Goal: Entertainment & Leisure: Consume media (video, audio)

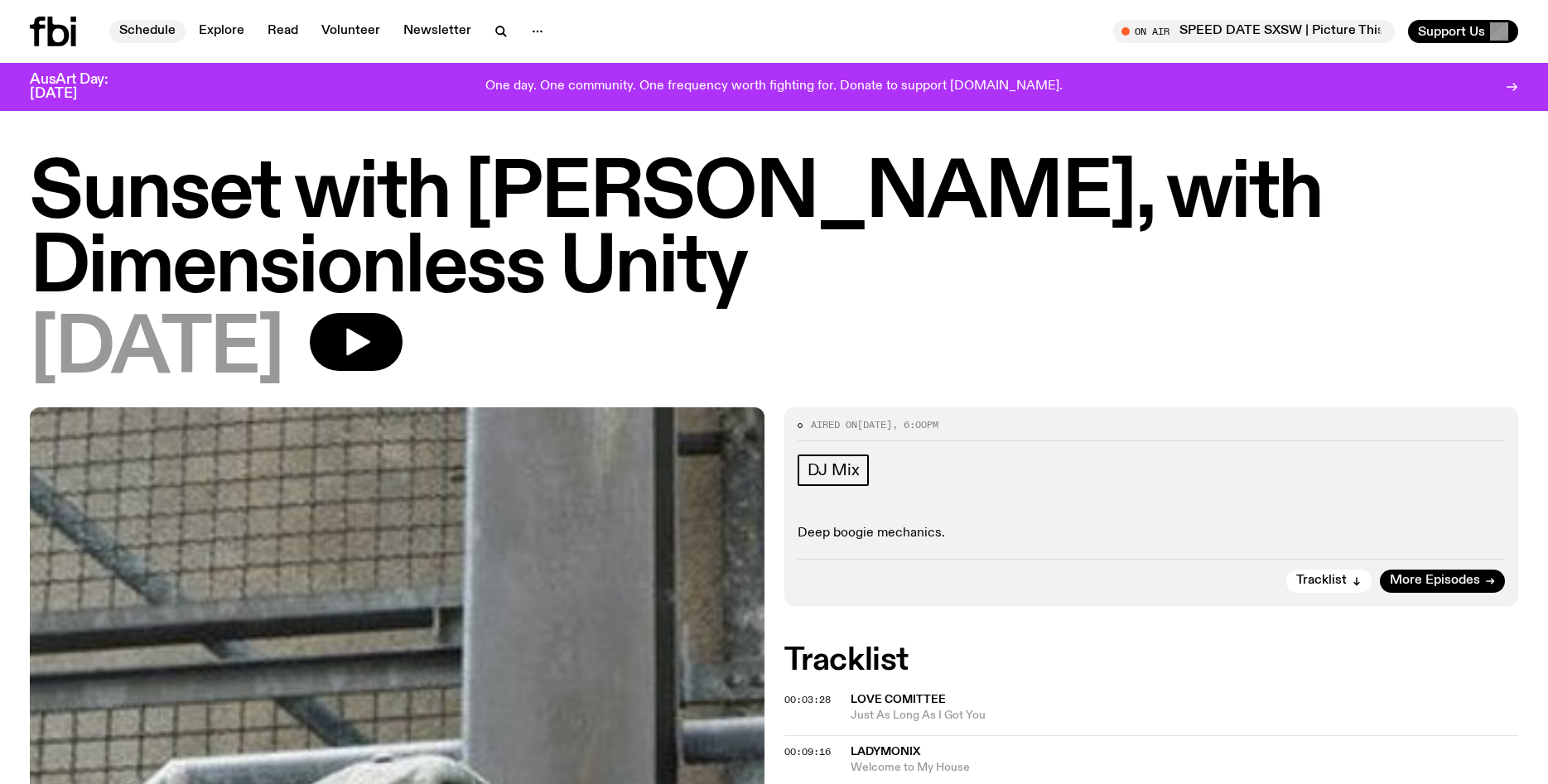
click at [128, 30] on link "Schedule" at bounding box center [147, 31] width 77 height 24
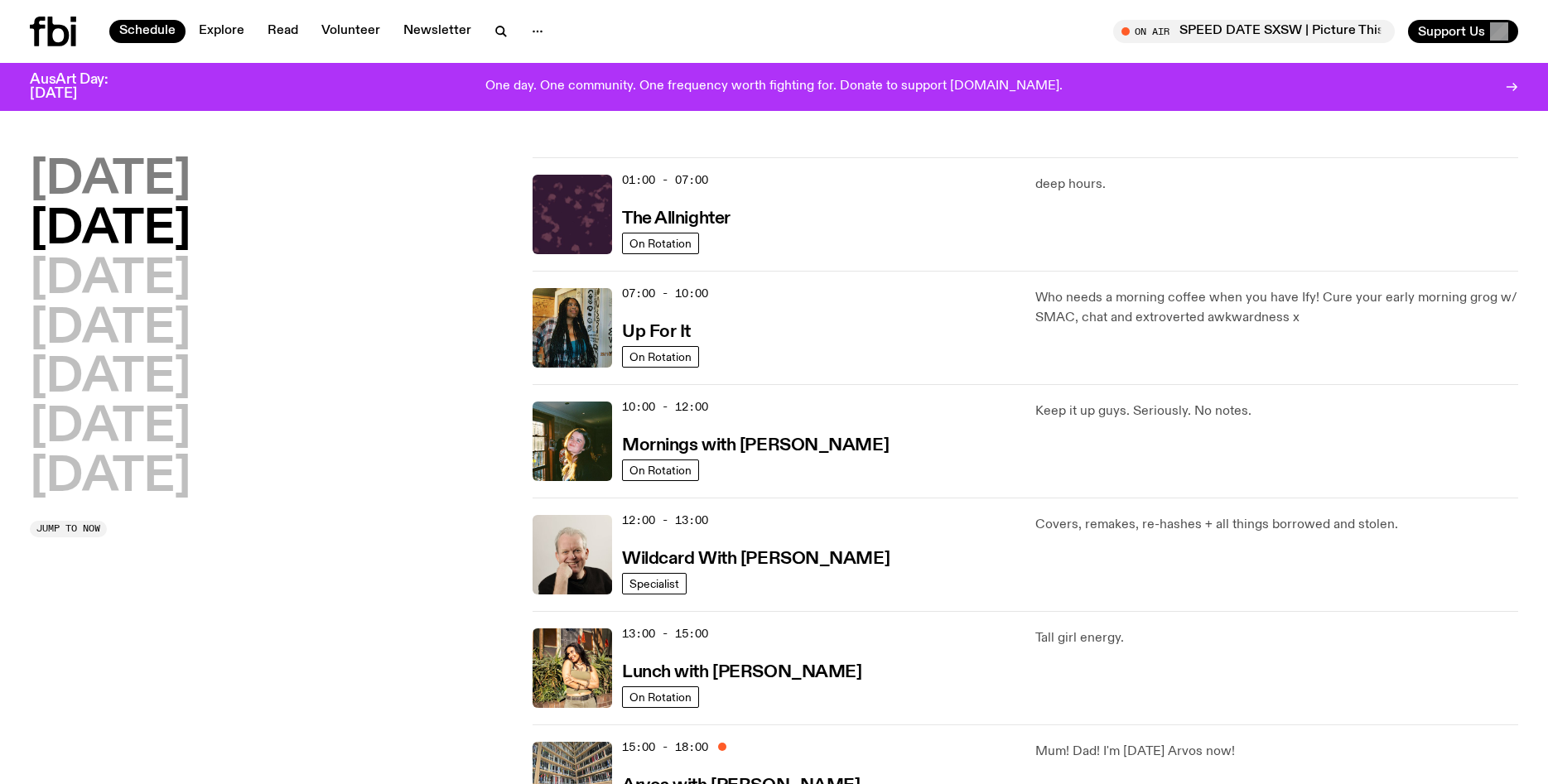
click at [145, 192] on h2 "[DATE]" at bounding box center [111, 180] width 161 height 46
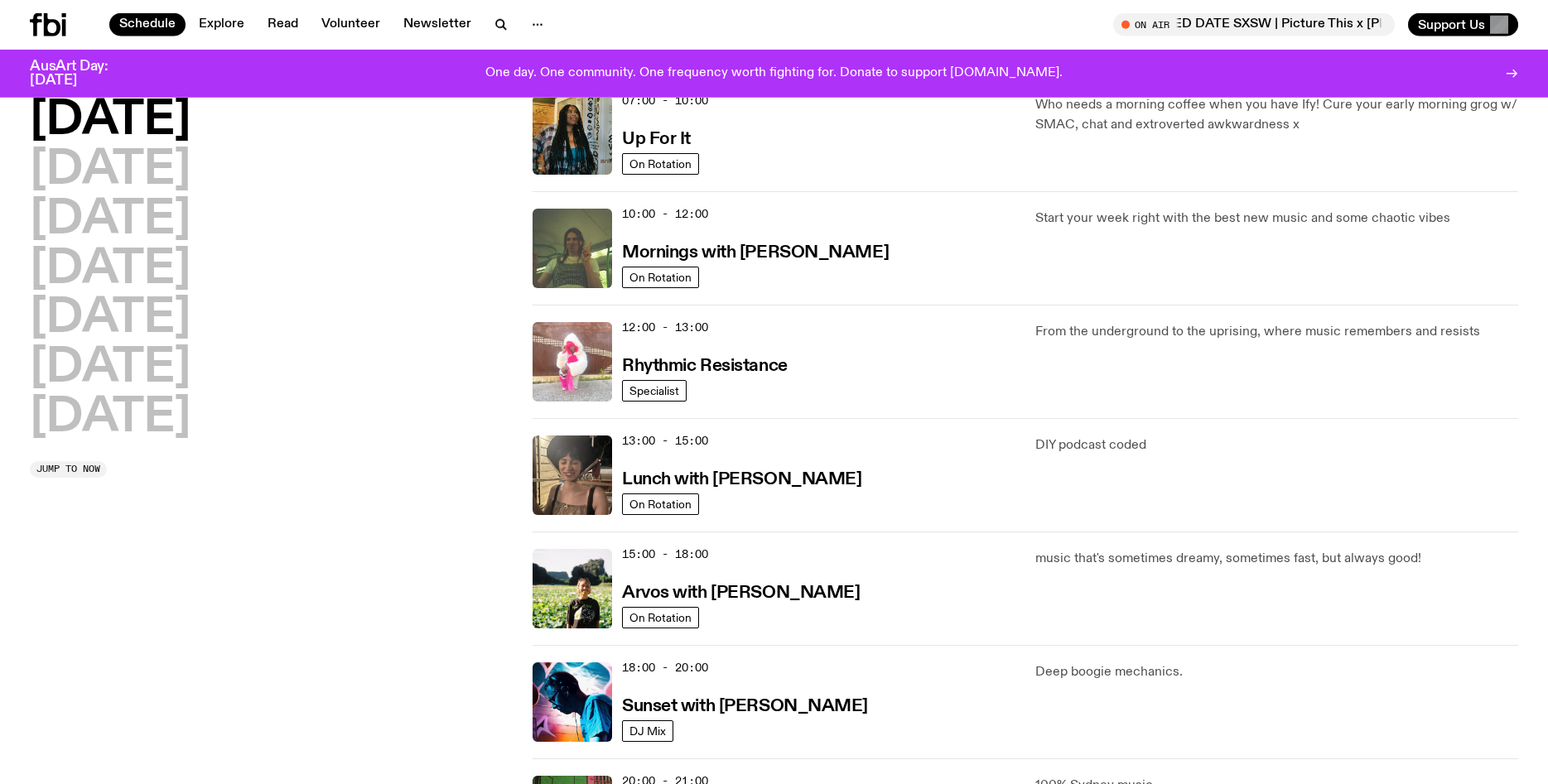
scroll to position [183, 0]
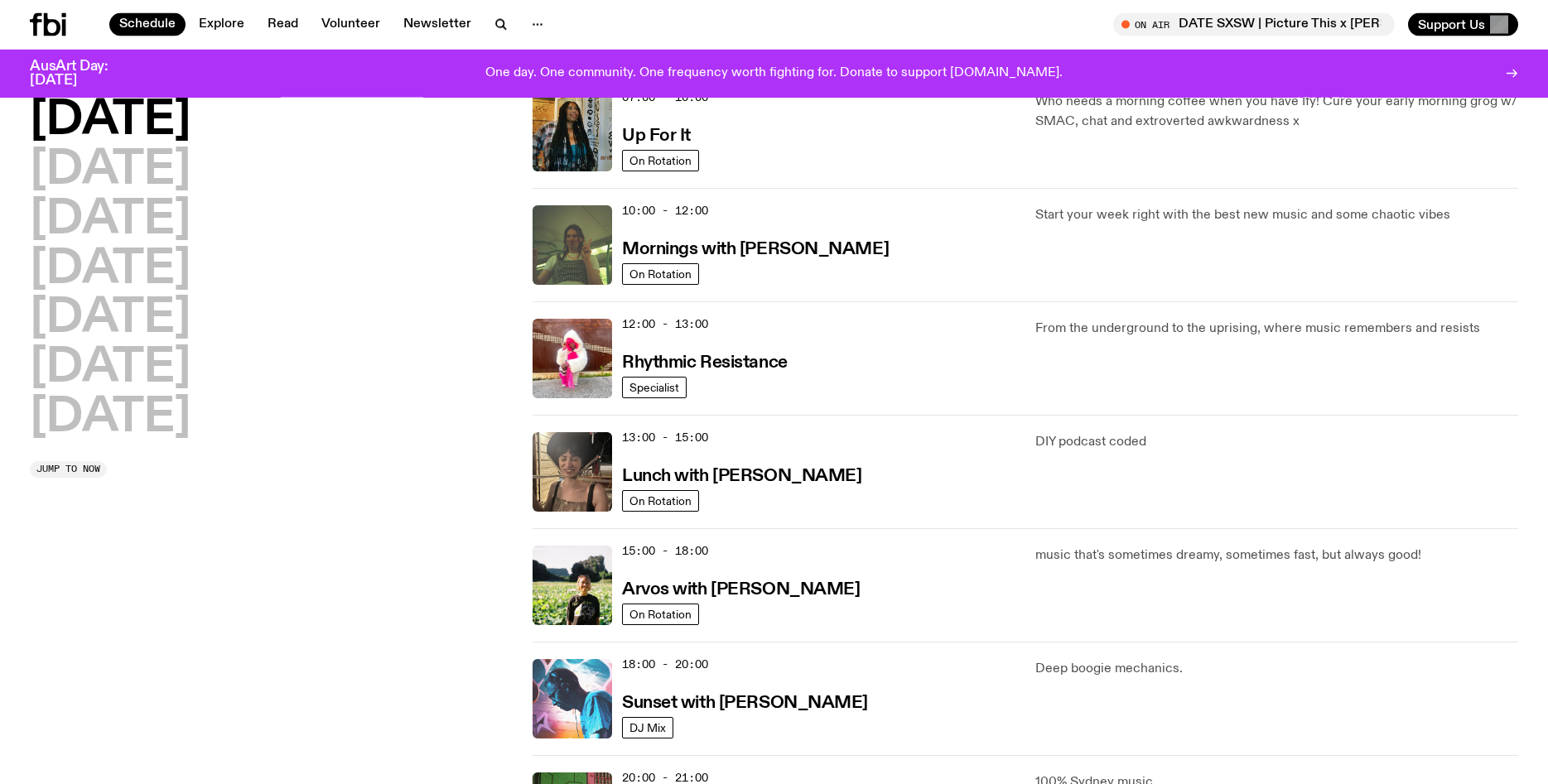
click at [564, 700] on img at bounding box center [573, 699] width 79 height 79
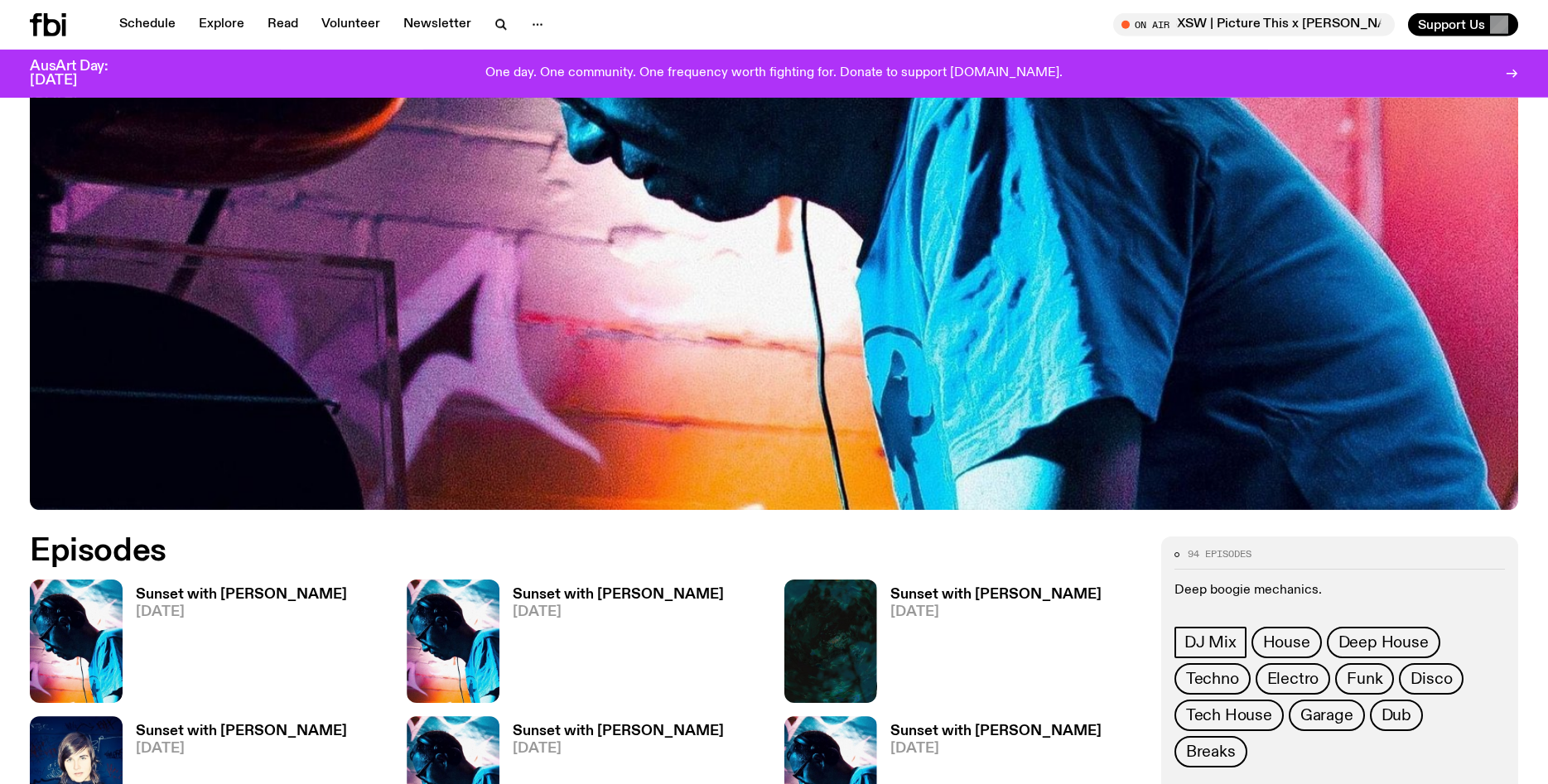
scroll to position [633, 0]
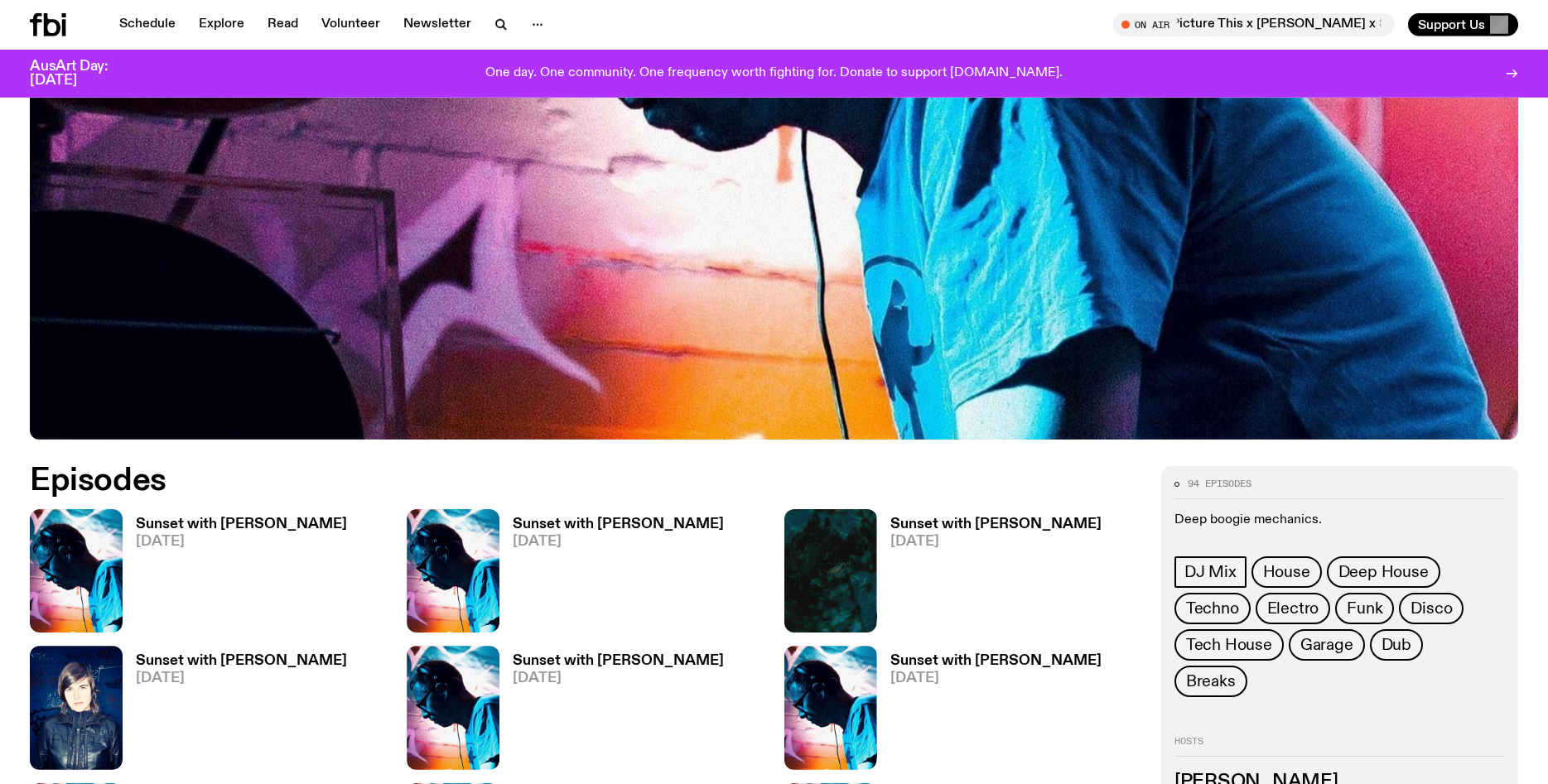
click at [421, 602] on img at bounding box center [453, 571] width 93 height 124
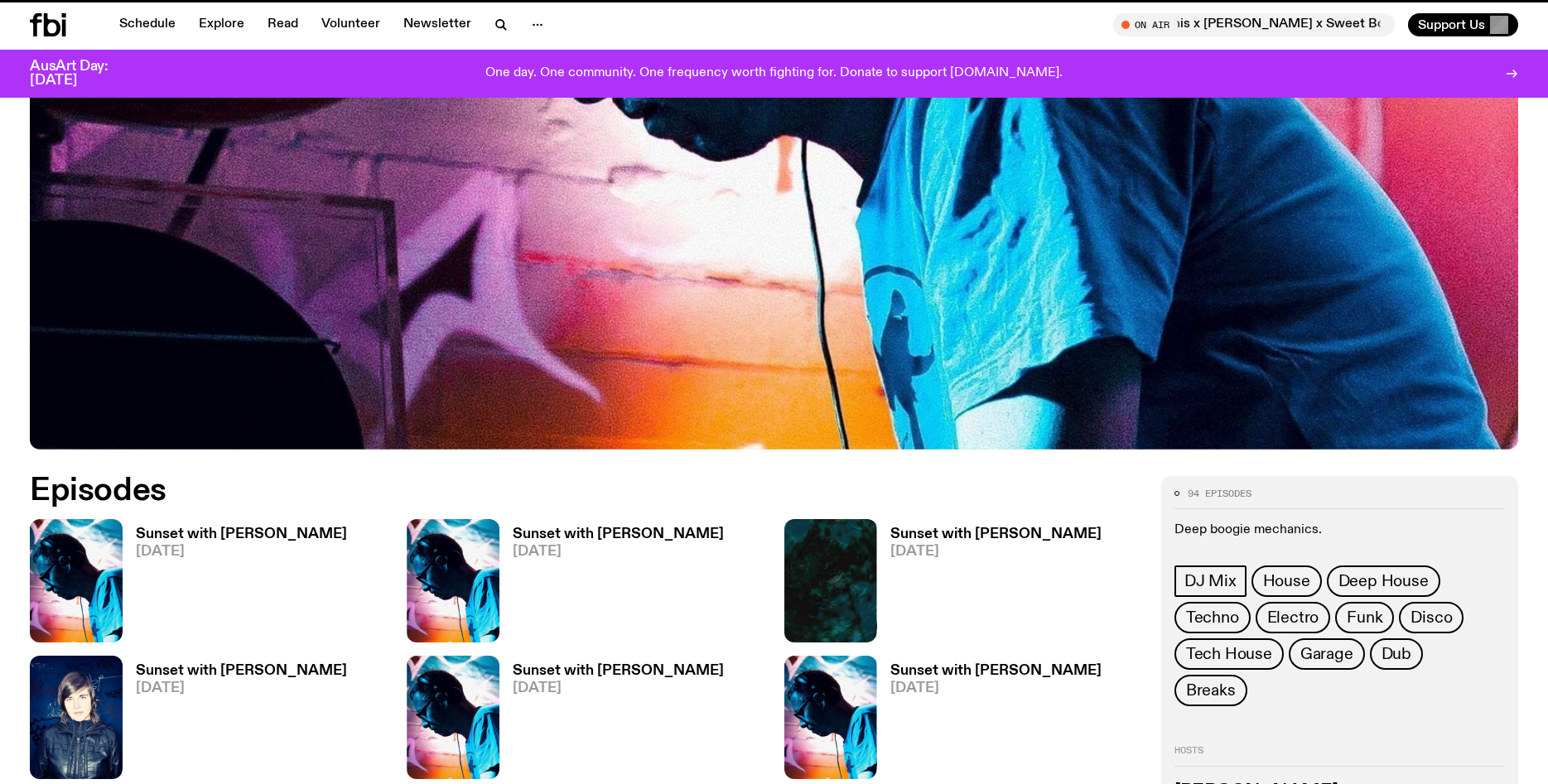
scroll to position [620, 0]
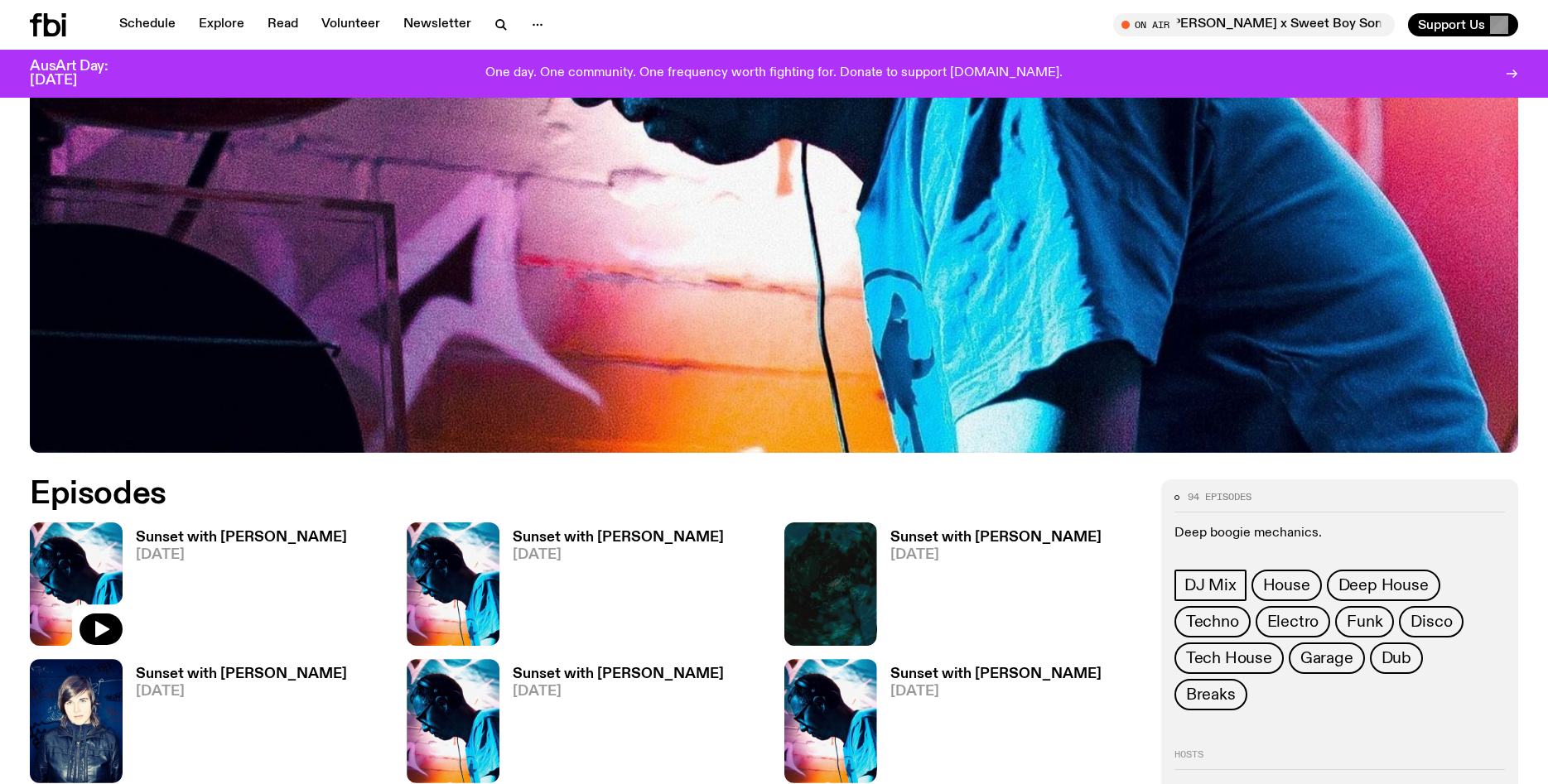
click at [96, 573] on img at bounding box center [77, 584] width 93 height 124
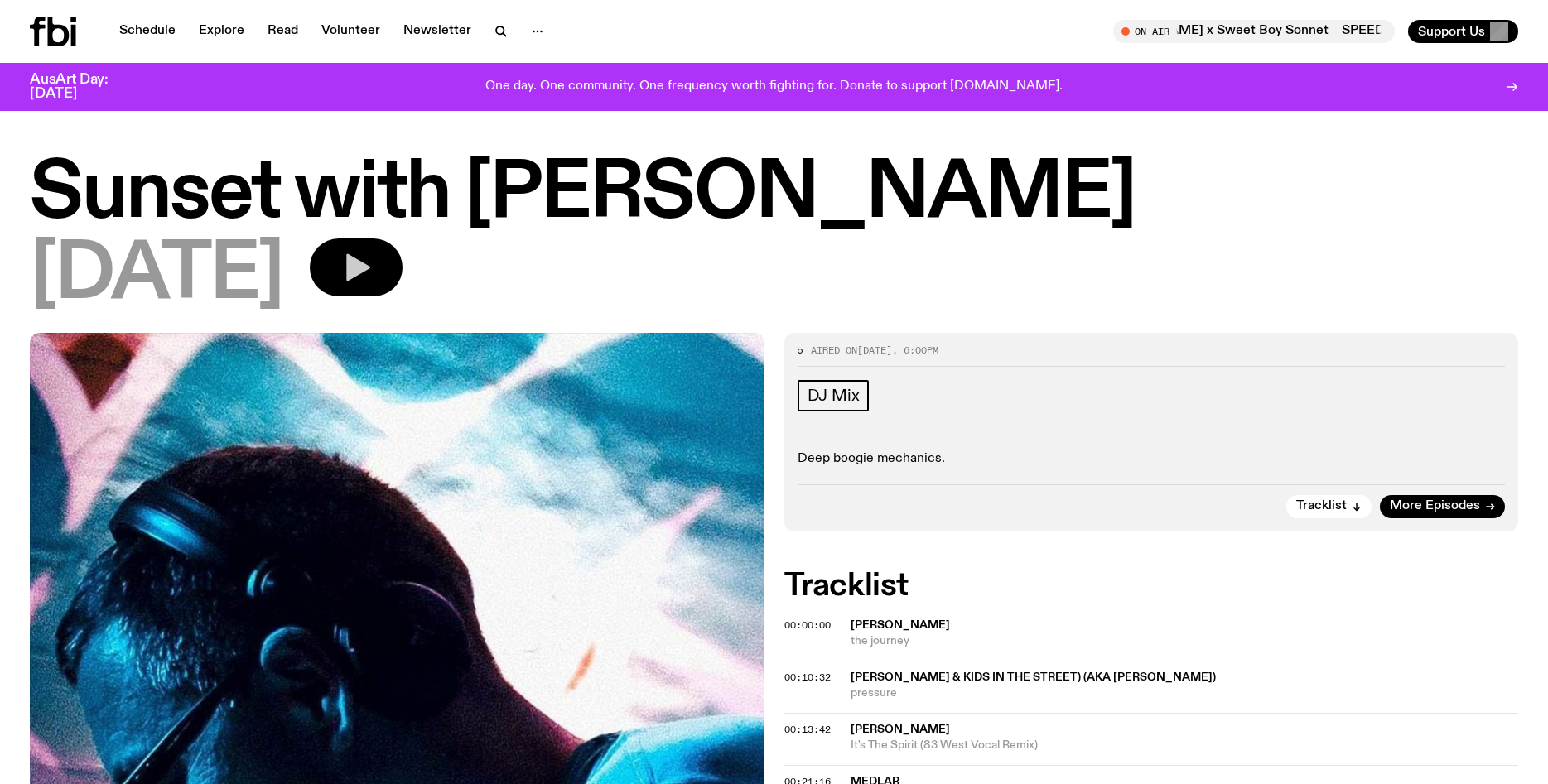
click at [403, 276] on button "button" at bounding box center [356, 266] width 93 height 58
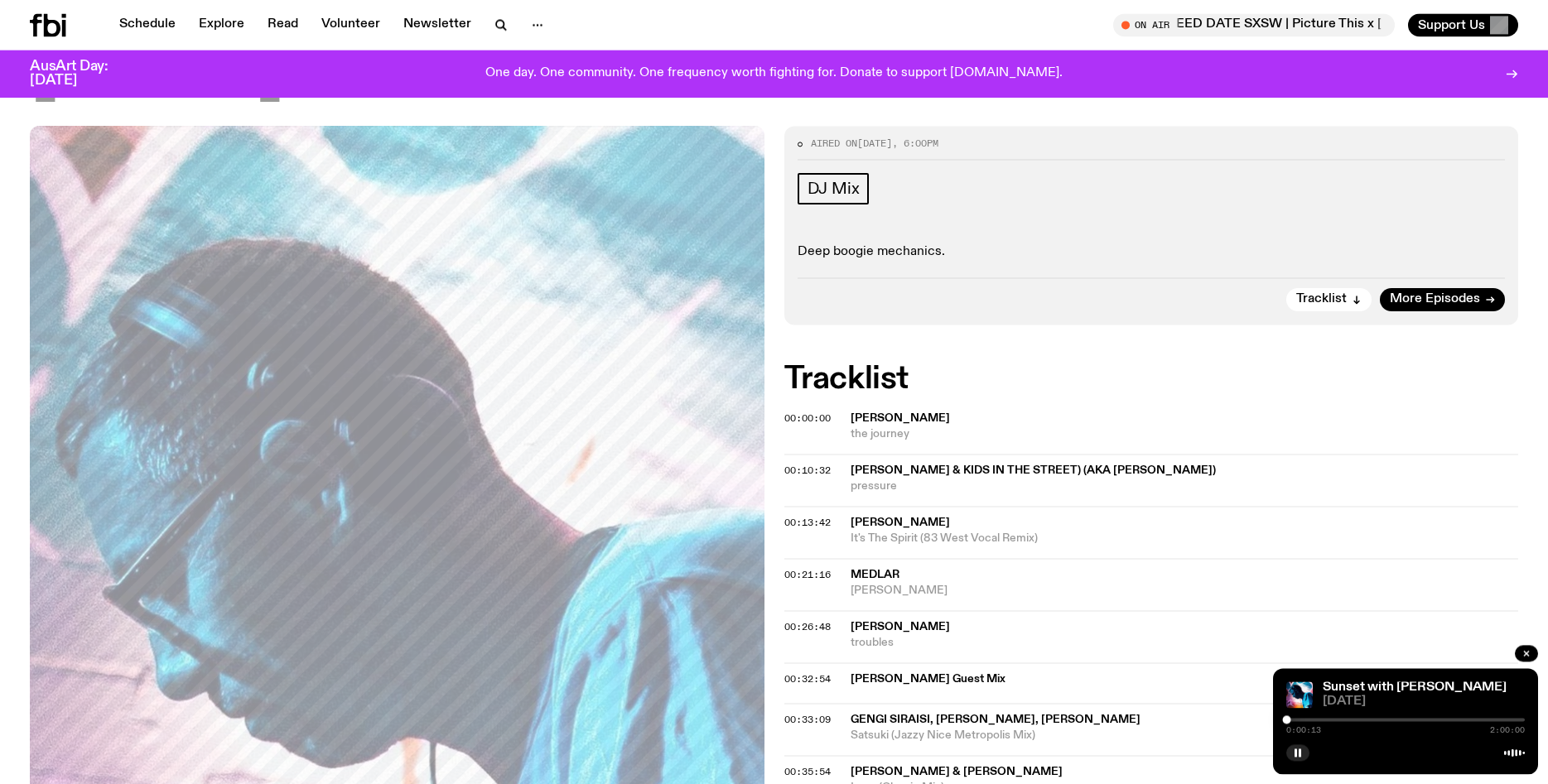
scroll to position [195, 0]
click at [1293, 720] on div at bounding box center [1405, 720] width 238 height 4
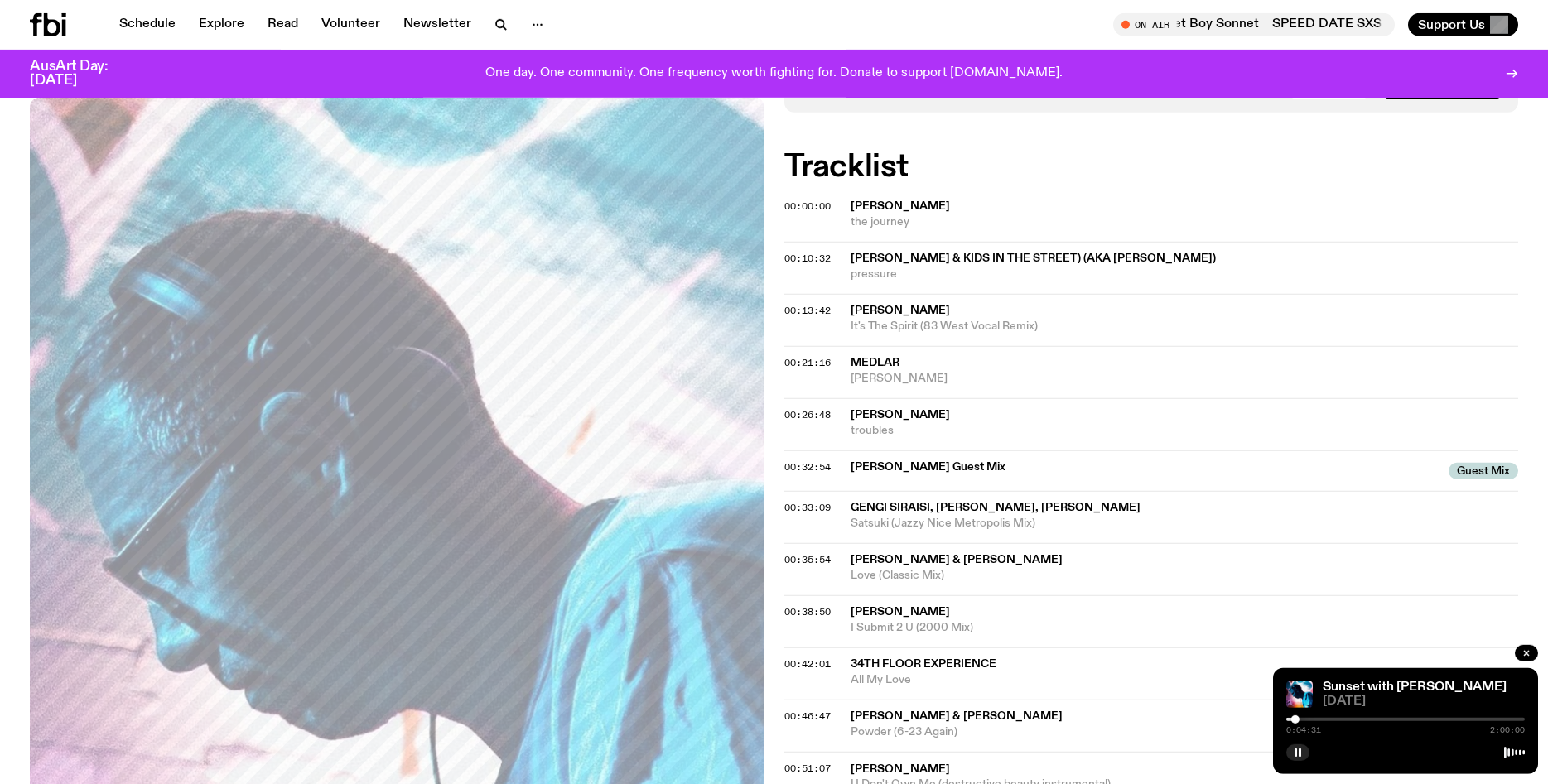
scroll to position [406, 0]
